Goal: Information Seeking & Learning: Learn about a topic

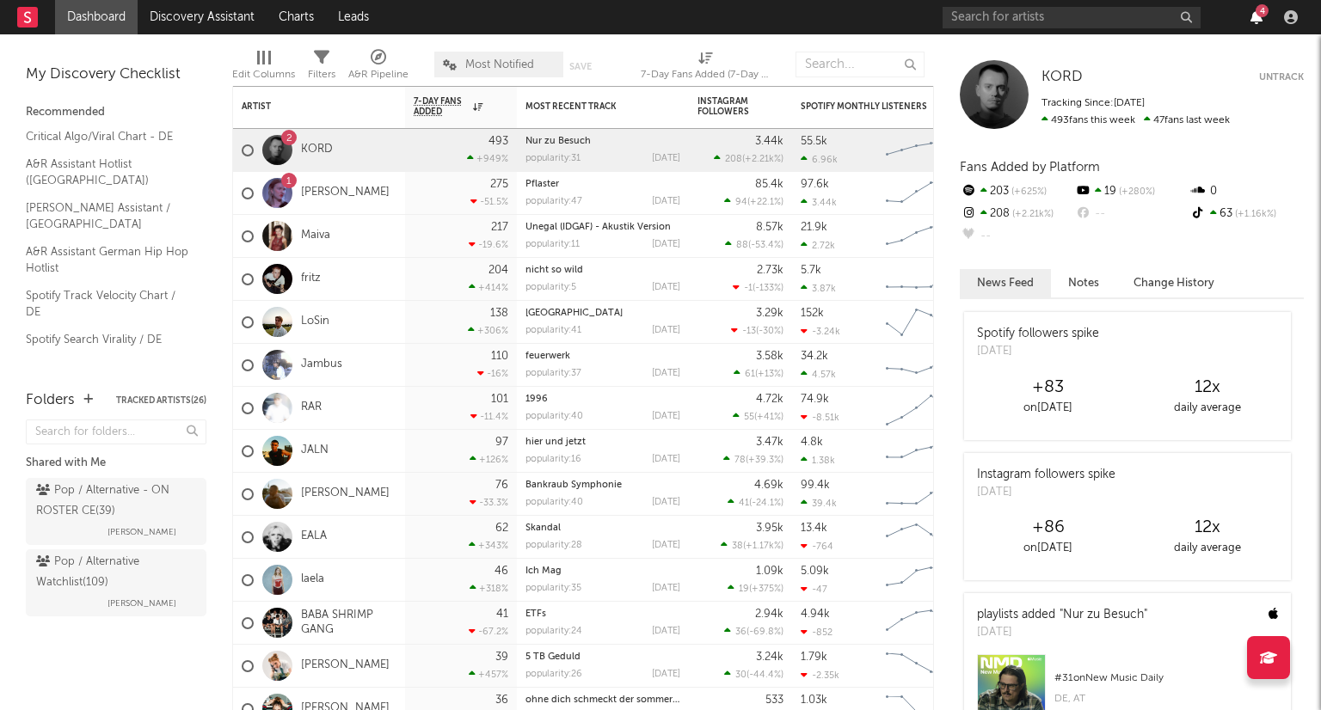
click at [1258, 16] on icon "button" at bounding box center [1256, 17] width 12 height 14
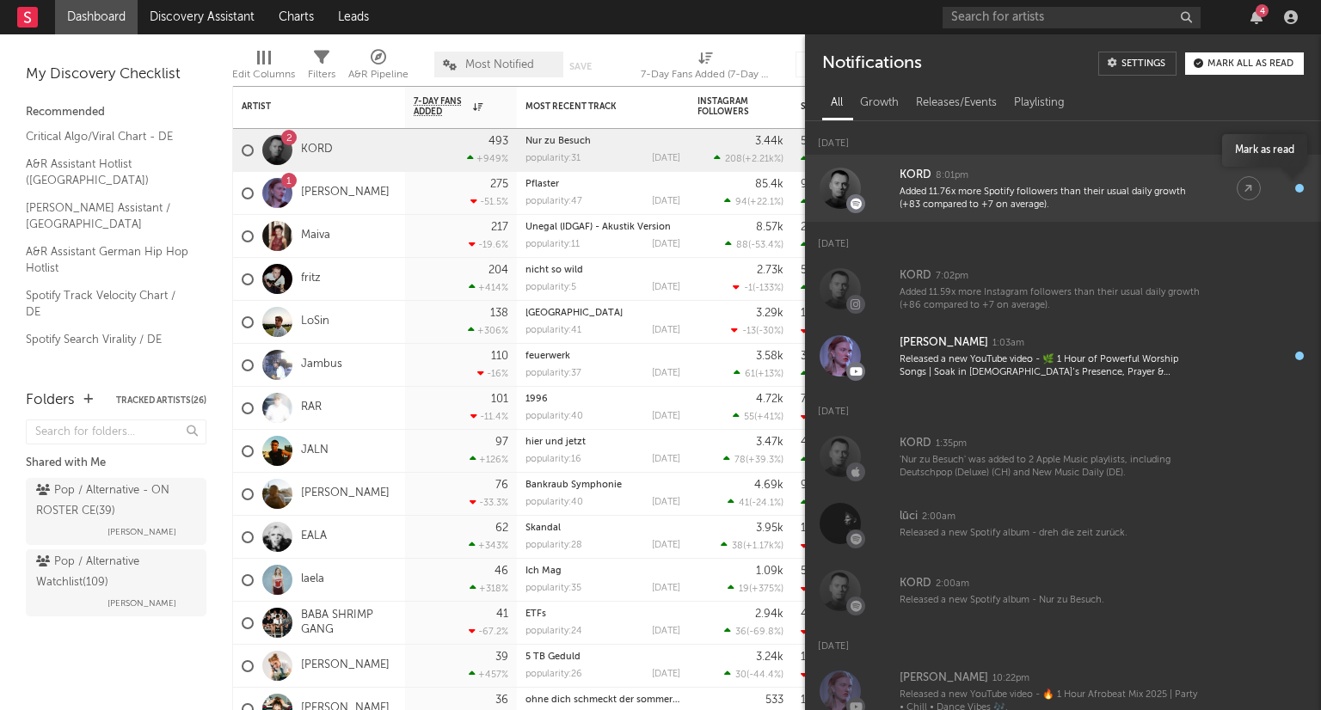
click at [1295, 187] on div "button" at bounding box center [1299, 188] width 9 height 9
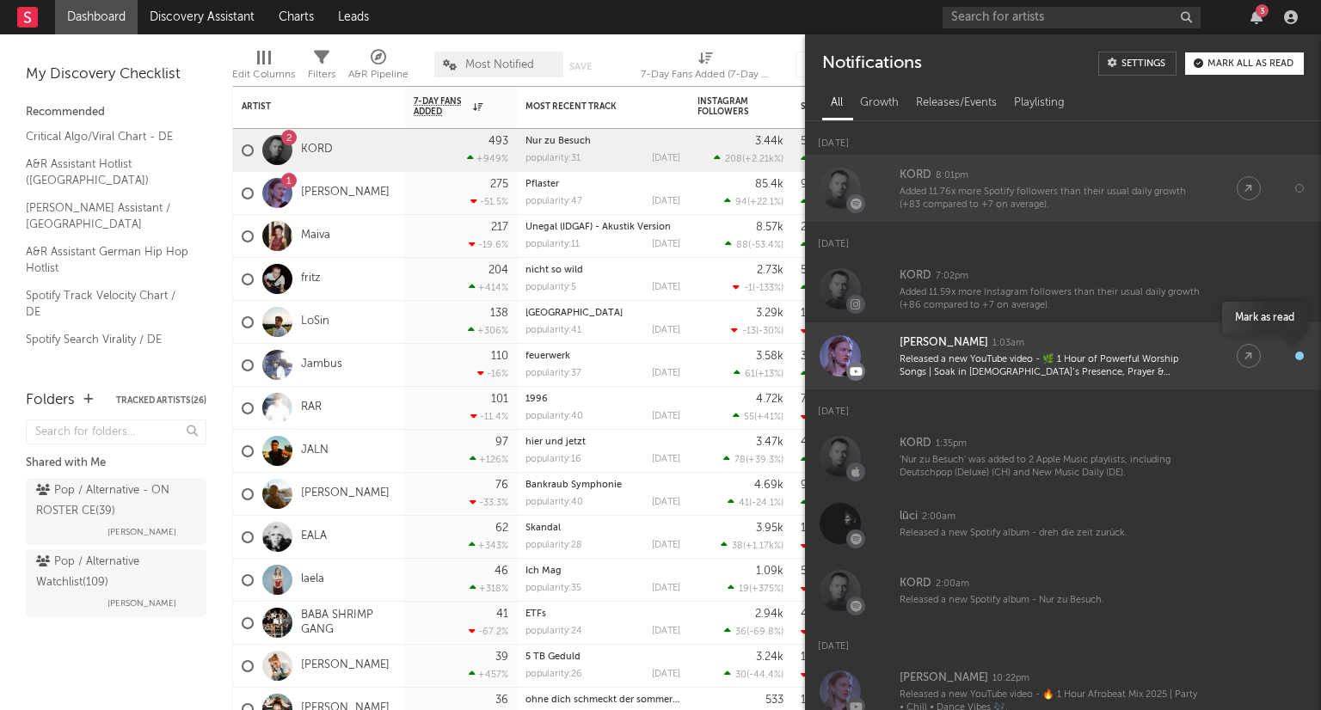
click at [1295, 359] on div "button" at bounding box center [1299, 356] width 9 height 9
click at [1228, 66] on div "Mark all as read" at bounding box center [1250, 63] width 86 height 9
click at [1258, 15] on icon "button" at bounding box center [1256, 17] width 12 height 14
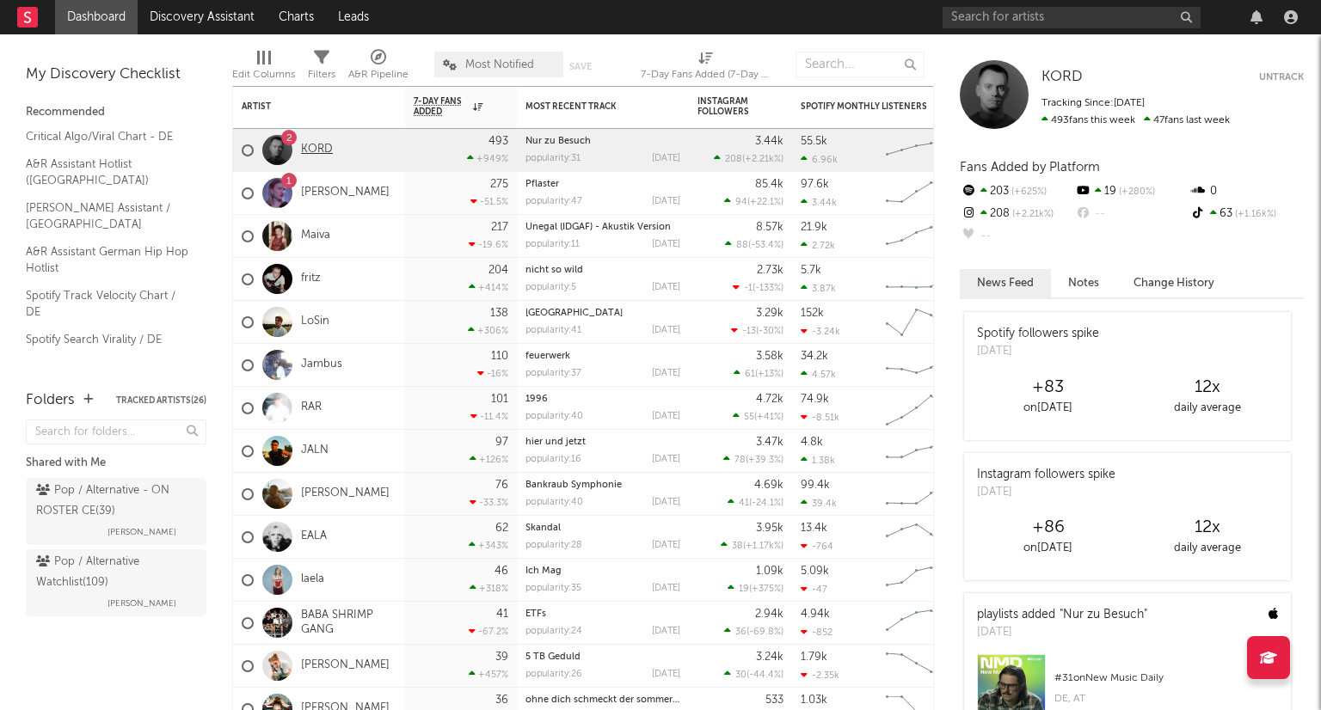
click at [313, 156] on link "KORD" at bounding box center [317, 150] width 32 height 15
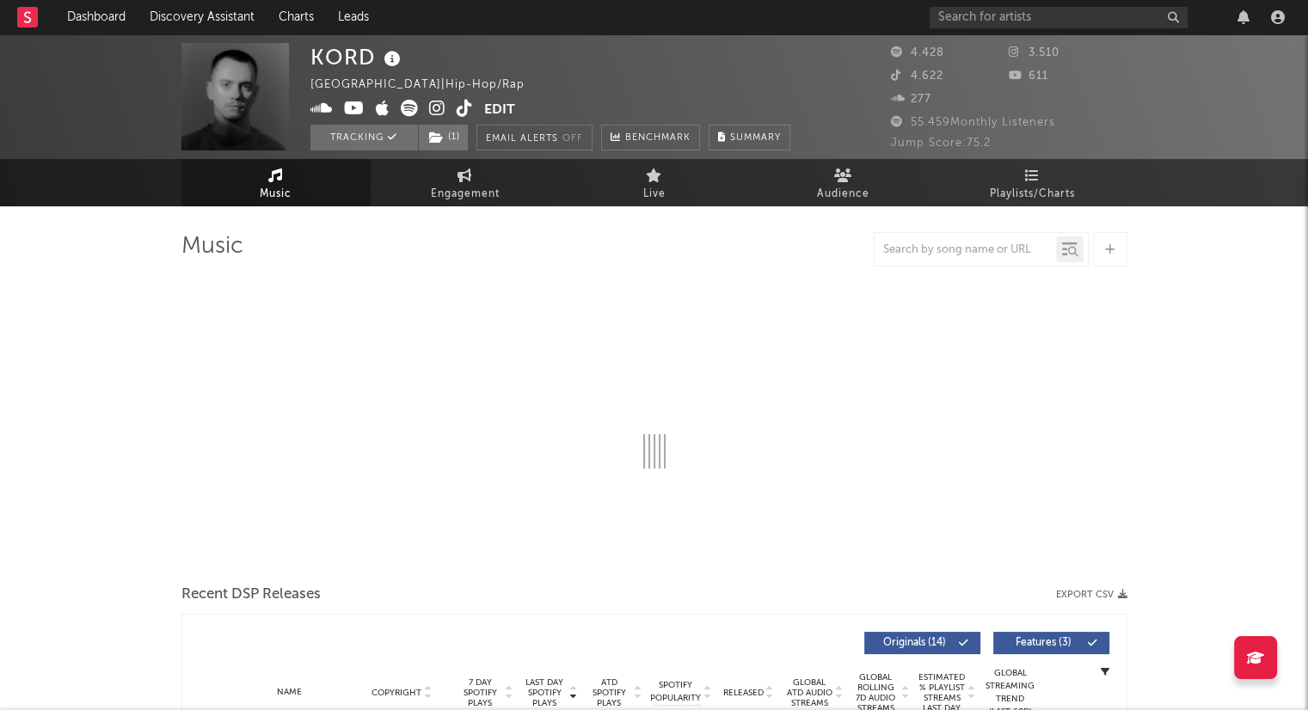
select select "6m"
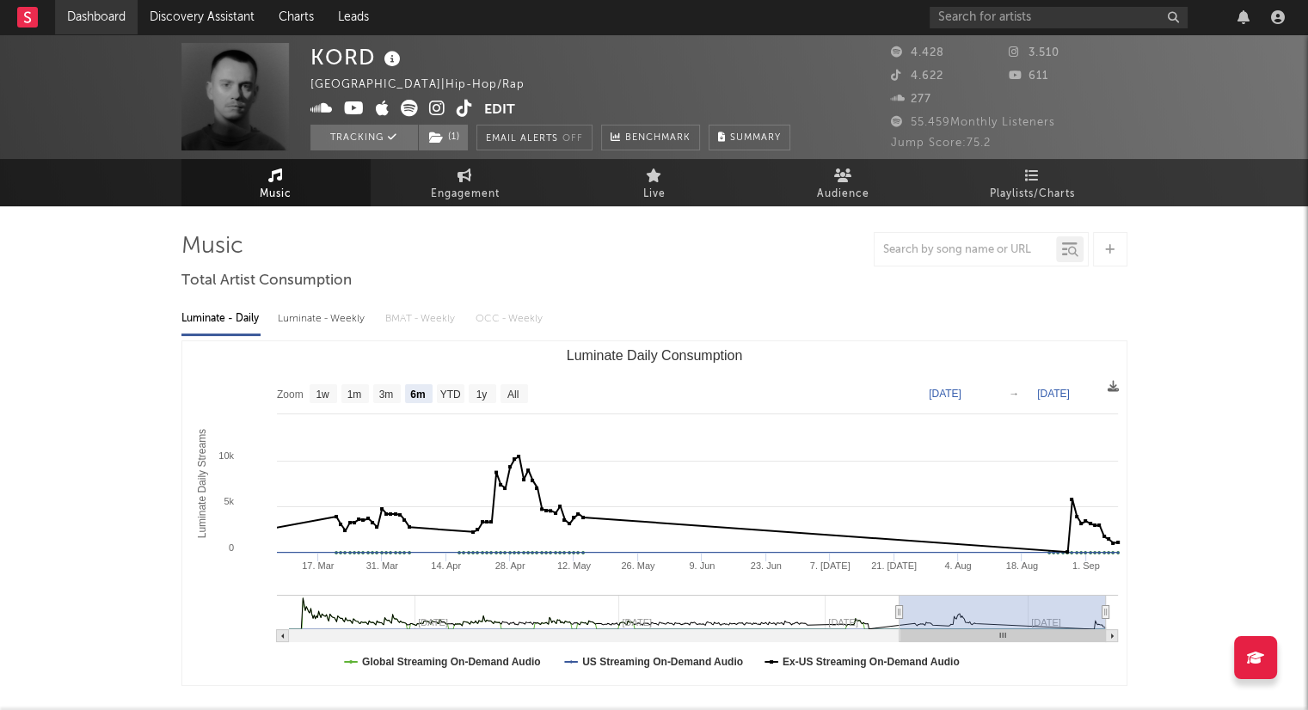
click at [114, 24] on link "Dashboard" at bounding box center [96, 17] width 83 height 34
